Goal: Unclear

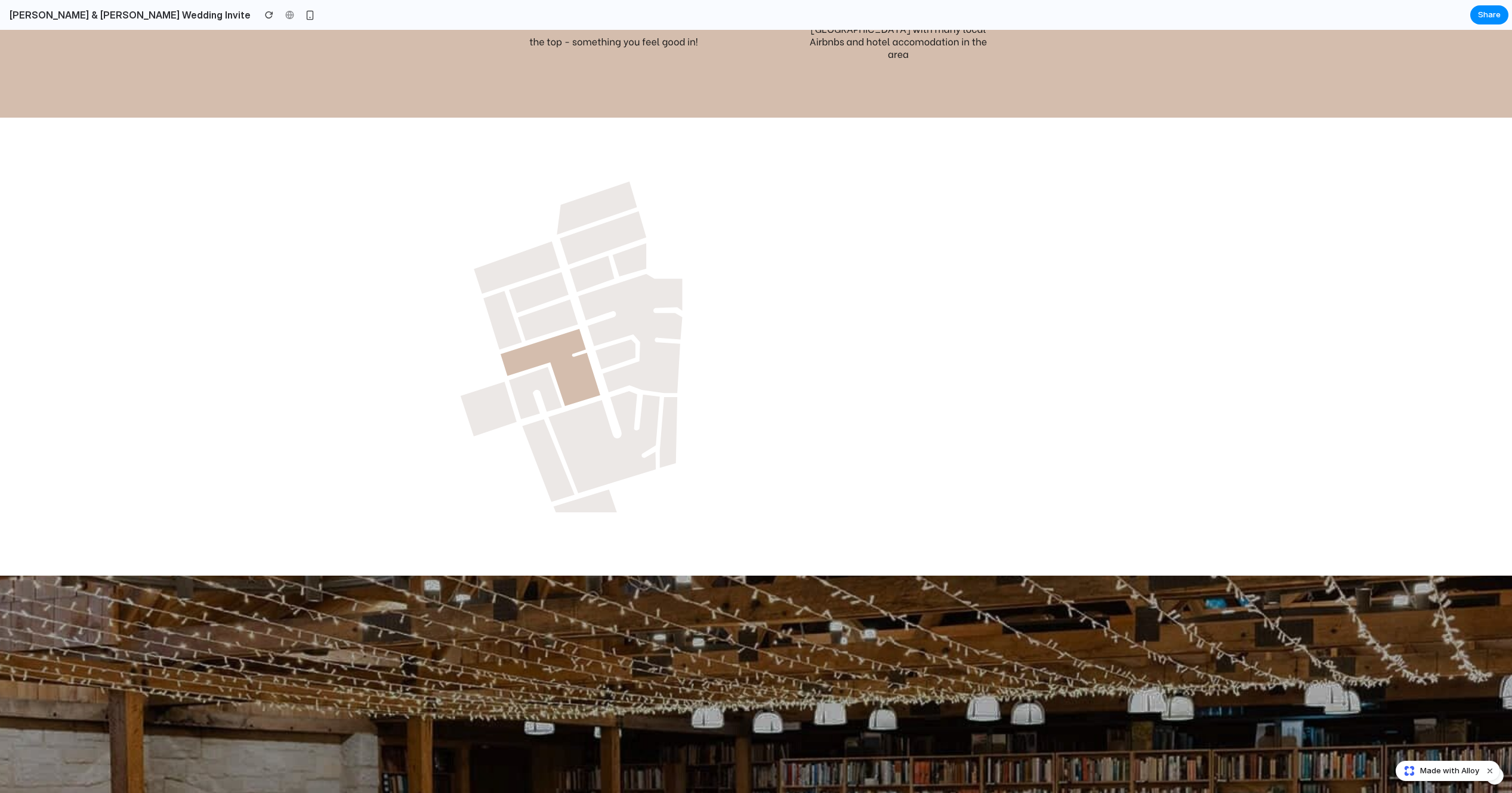
scroll to position [1726, 0]
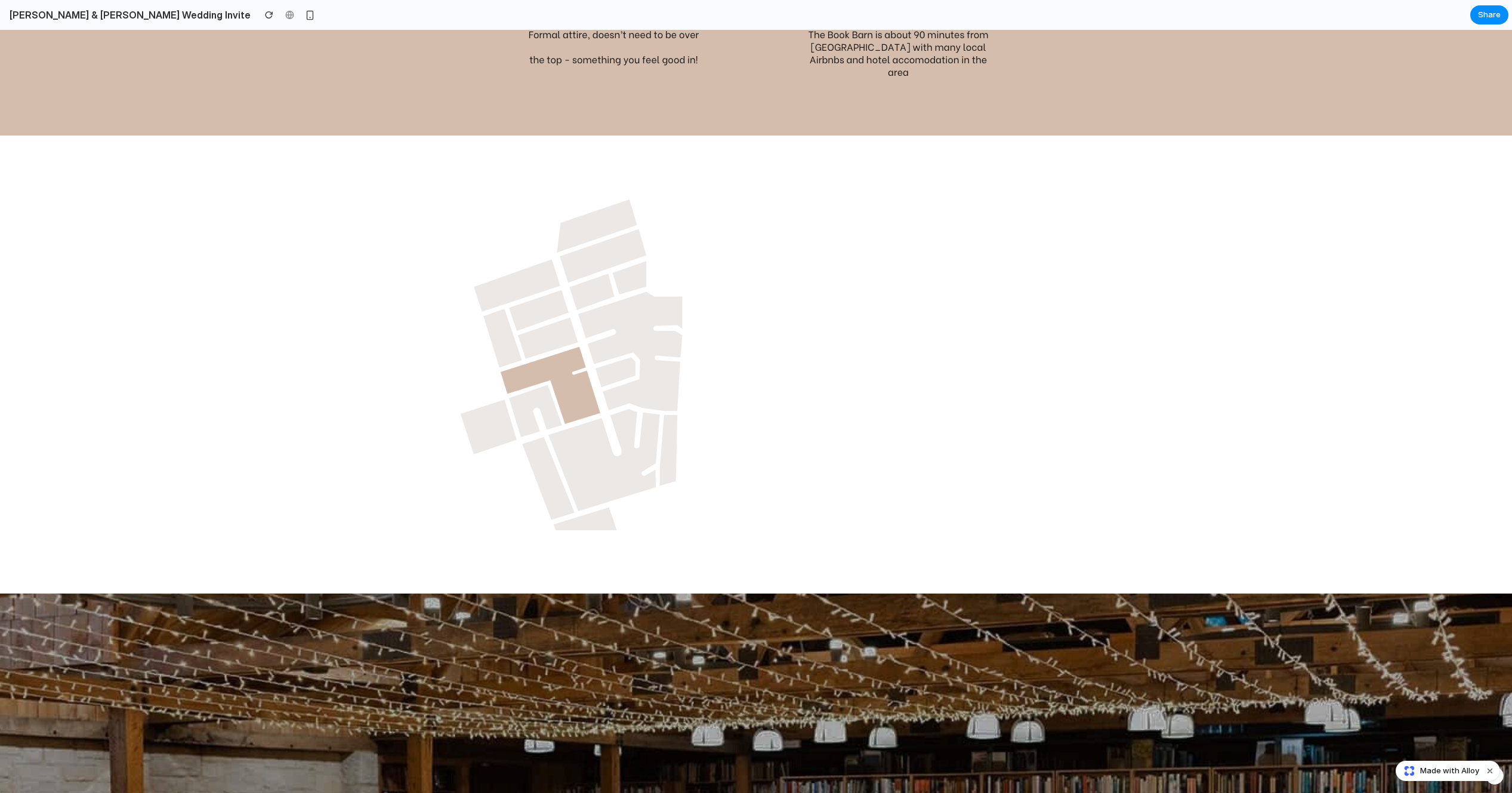
click at [752, 219] on div at bounding box center [756, 364] width 1420 height 366
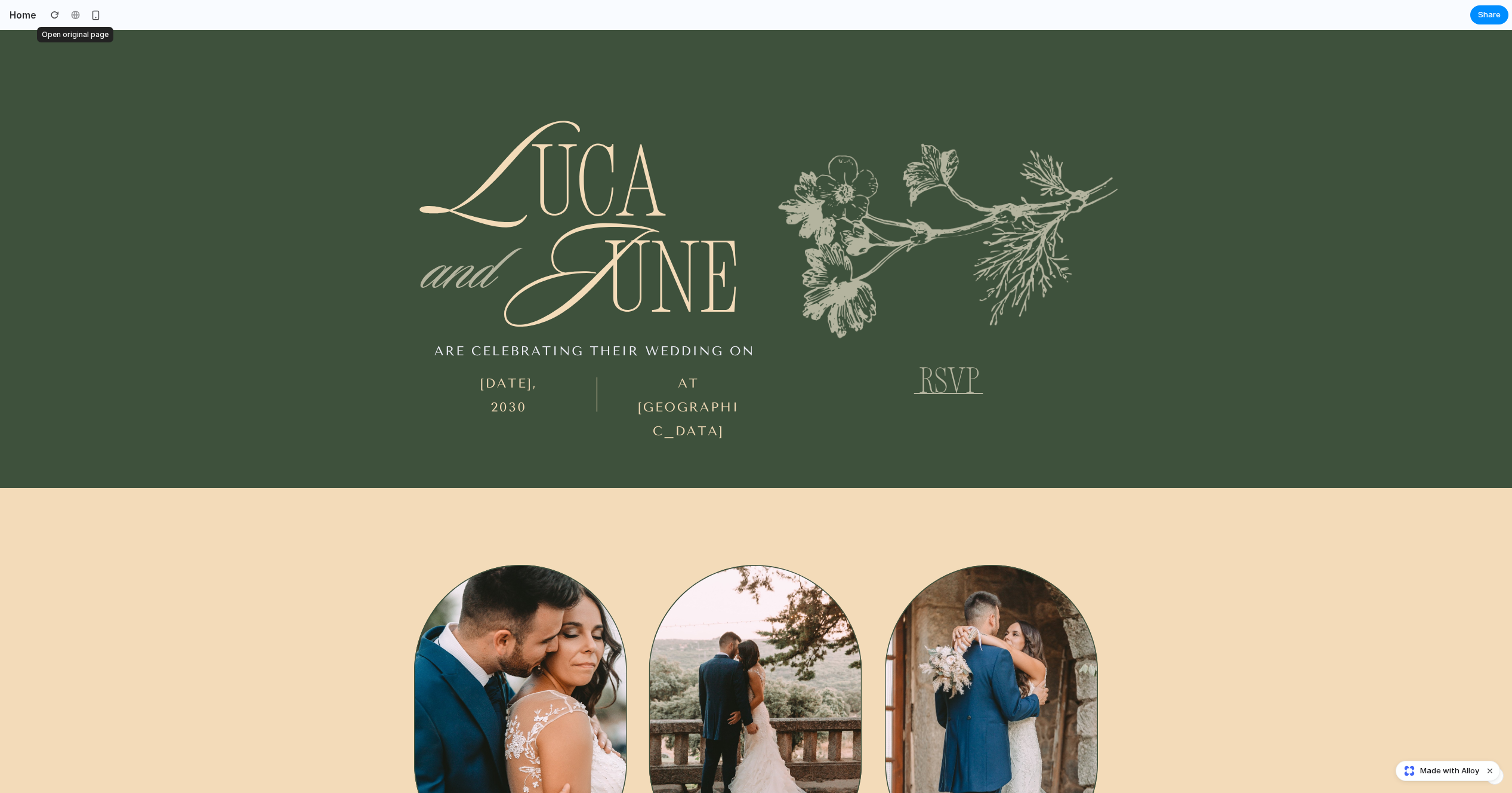
click at [70, 13] on div at bounding box center [75, 15] width 18 height 18
